Goal: Task Accomplishment & Management: Manage account settings

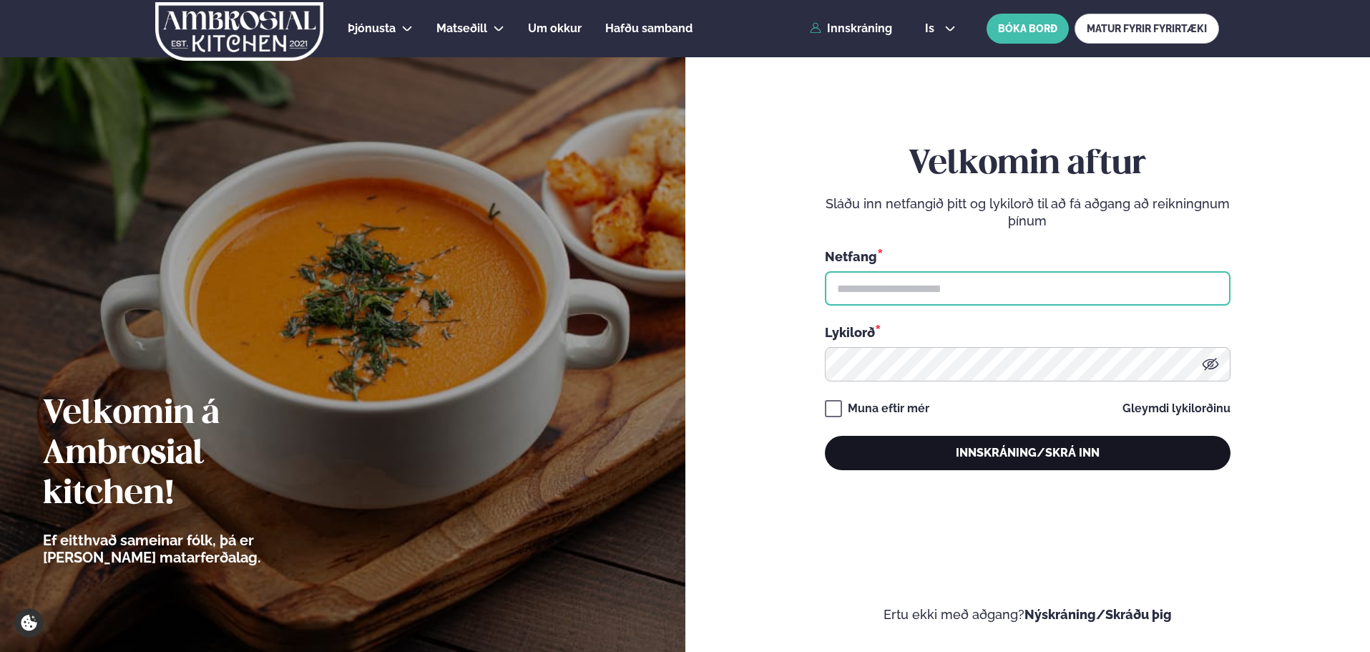
type input "**********"
click at [1004, 445] on button "Innskráning/Skrá inn" at bounding box center [1028, 453] width 406 height 34
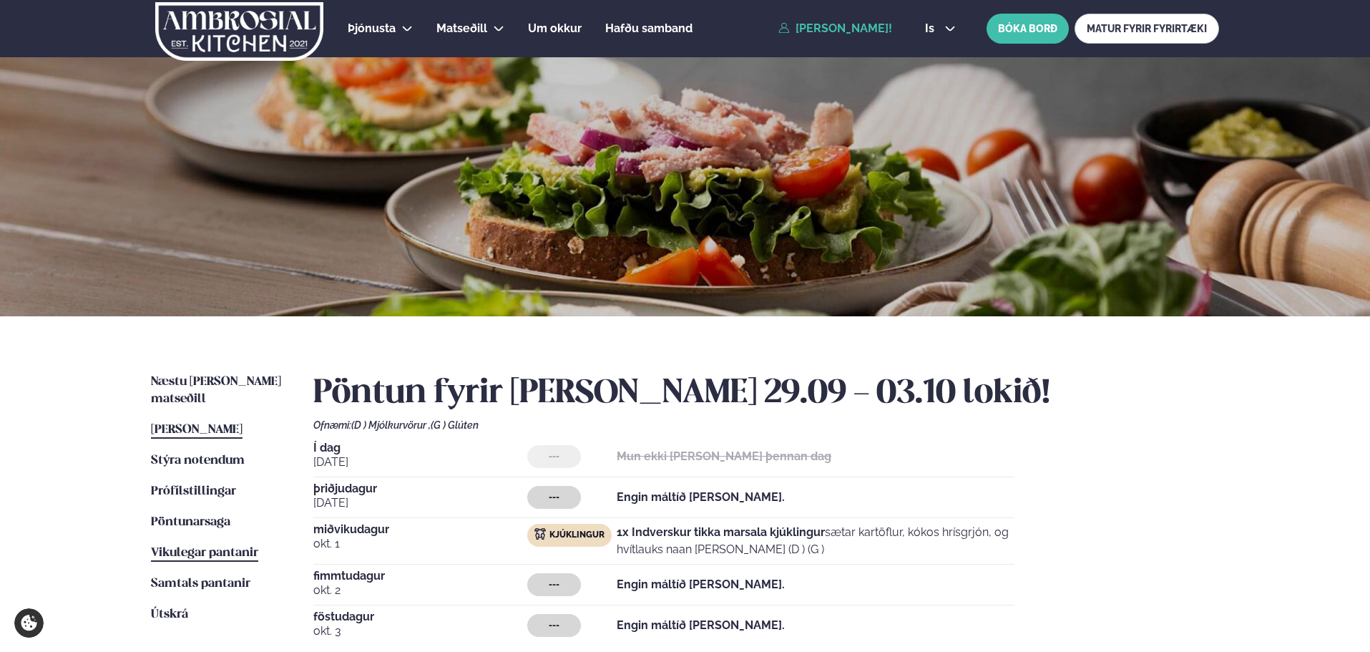
click at [200, 547] on span "Vikulegar pantanir" at bounding box center [204, 553] width 107 height 12
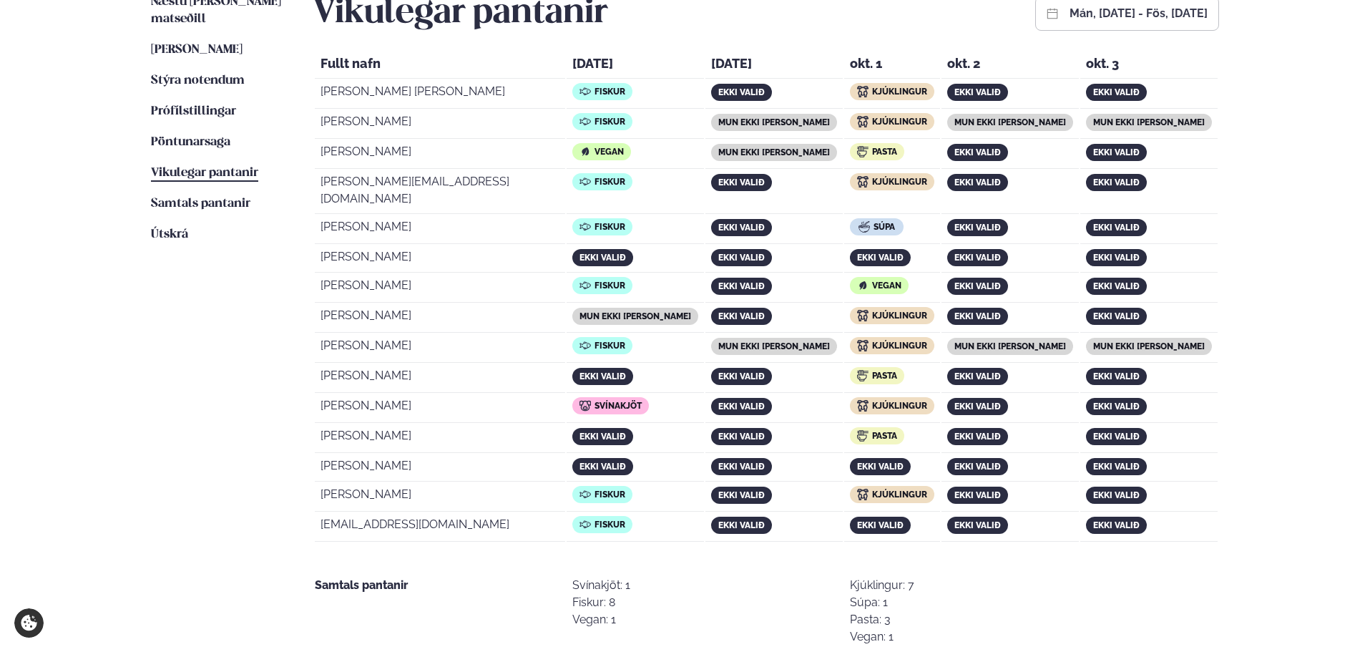
scroll to position [358, 0]
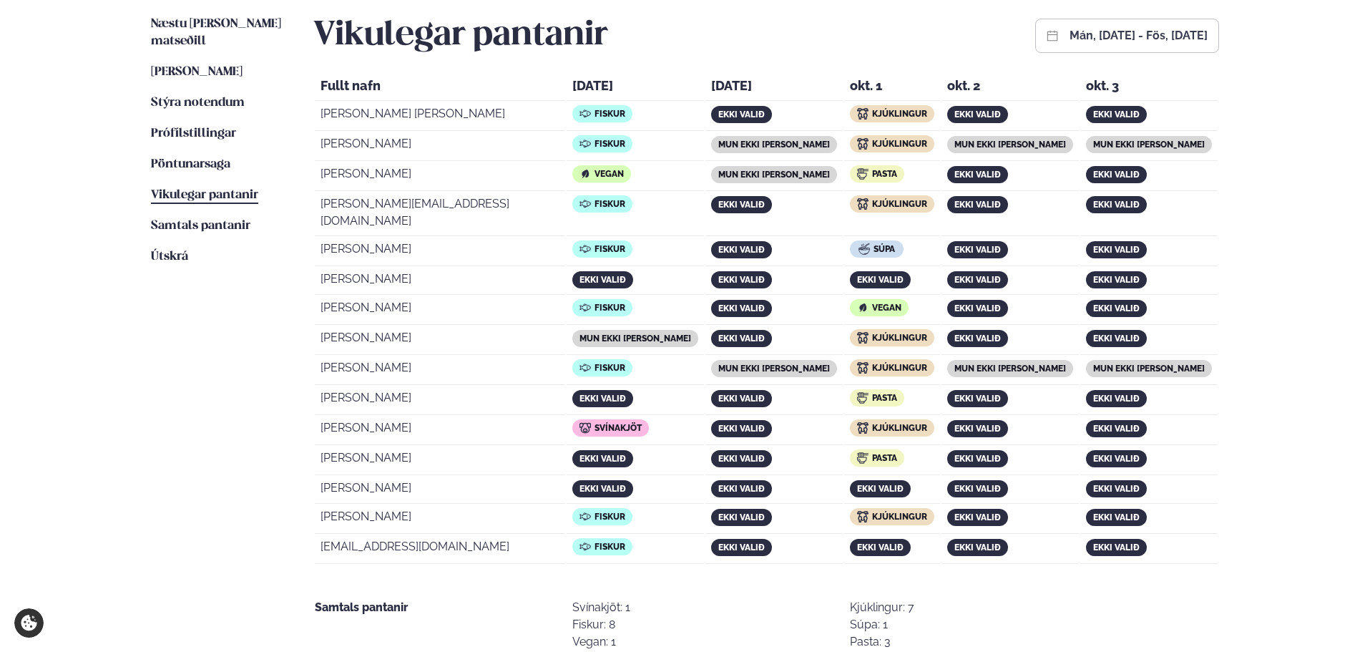
drag, startPoint x: 592, startPoint y: 501, endPoint x: 544, endPoint y: 502, distance: 48.7
click at [572, 508] on div "Fiskur" at bounding box center [602, 516] width 60 height 17
click at [601, 423] on span "Svínakjöt" at bounding box center [618, 428] width 47 height 10
